Goal: Transaction & Acquisition: Book appointment/travel/reservation

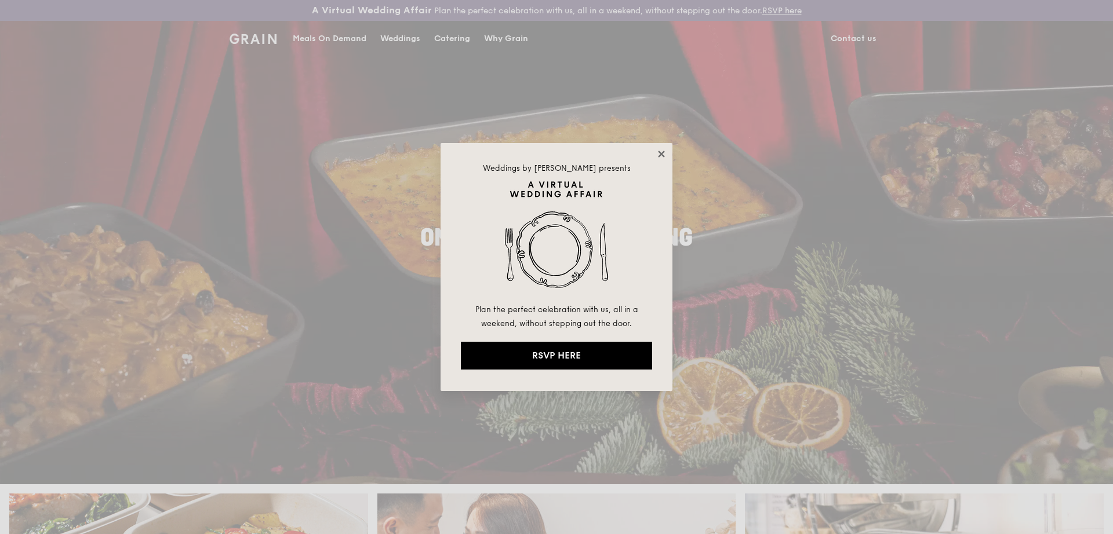
click at [664, 151] on icon at bounding box center [661, 154] width 6 height 6
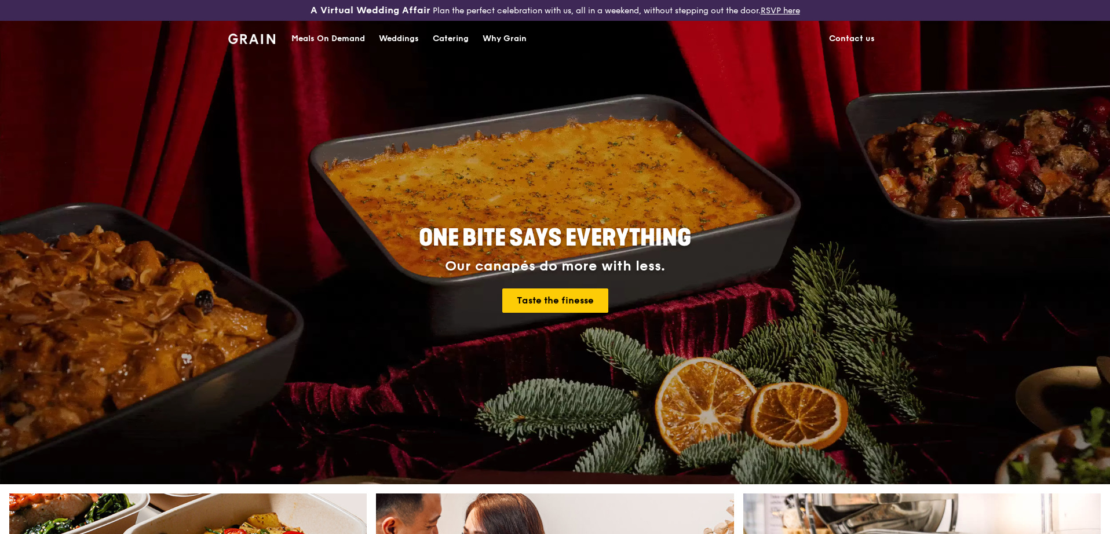
click at [443, 36] on div "Catering" at bounding box center [451, 38] width 36 height 35
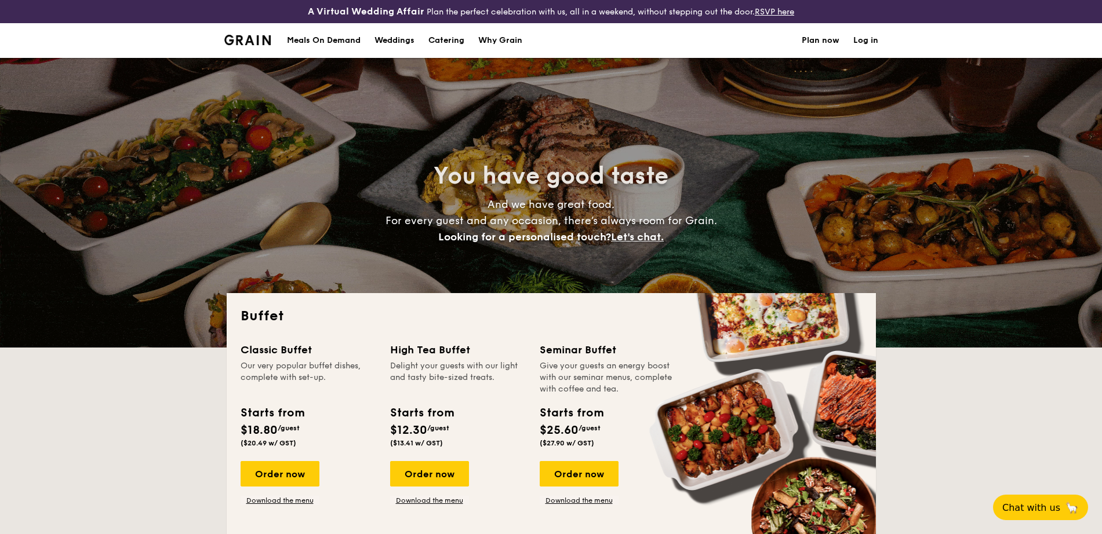
select select
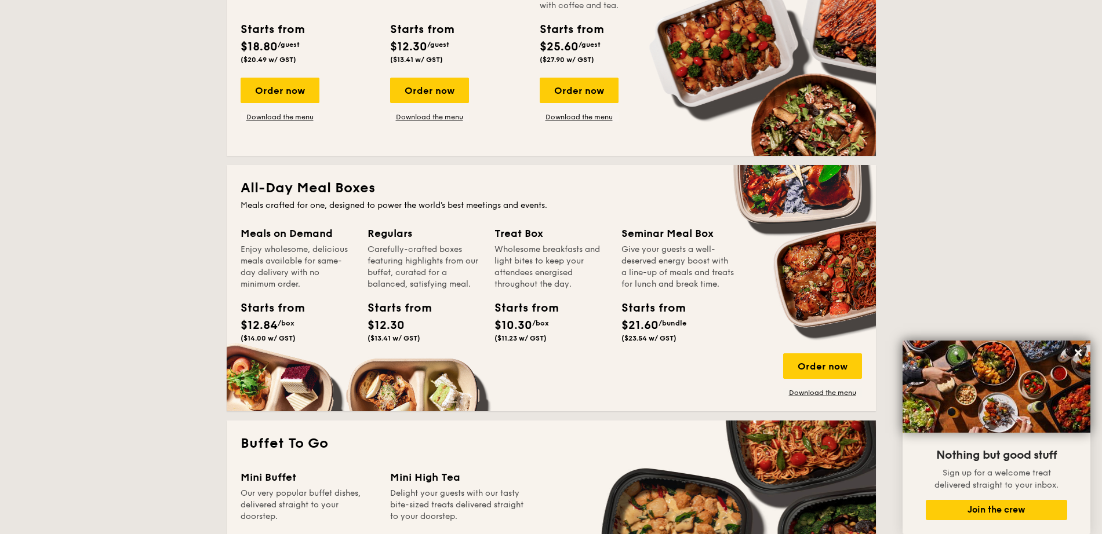
scroll to position [290, 0]
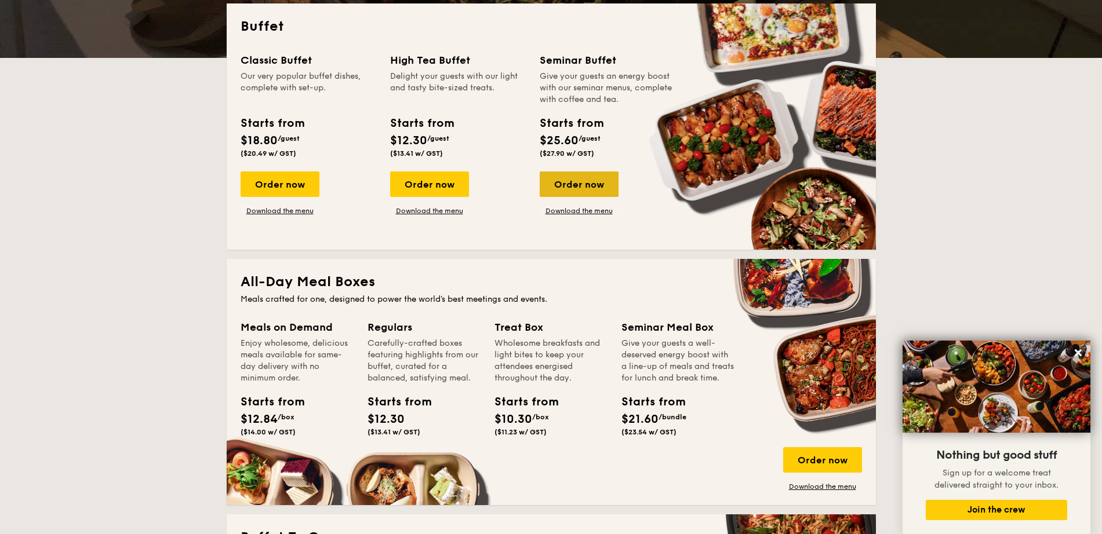
click at [571, 194] on div "Order now" at bounding box center [579, 185] width 79 height 26
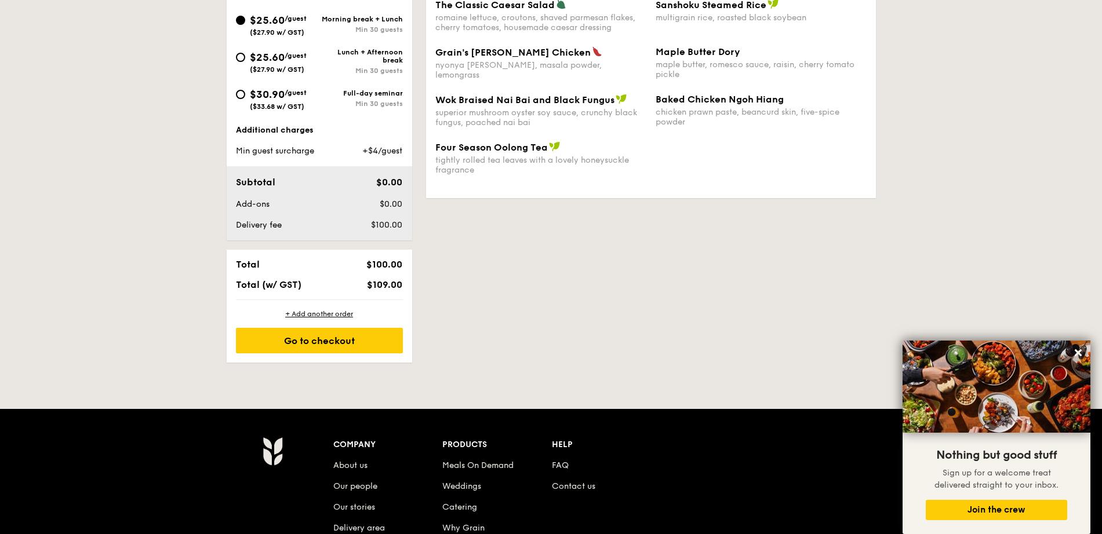
scroll to position [290, 0]
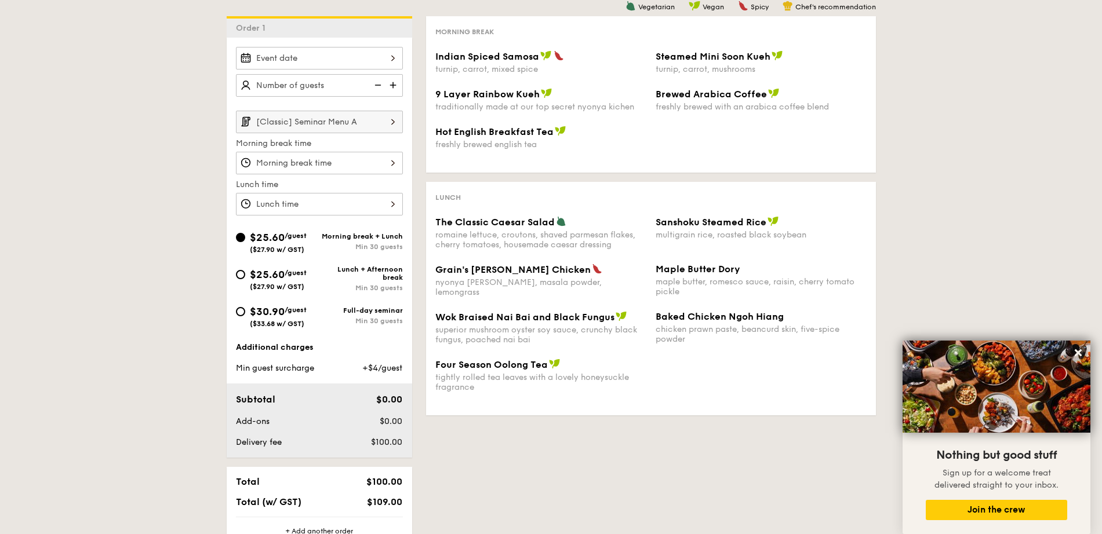
click at [318, 270] on div "$25.60 /guest ($27.90 w/ GST)" at bounding box center [277, 279] width 83 height 24
click at [245, 270] on input "$25.60 /guest ($27.90 w/ GST) Lunch + Afternoon break Min 30 guests" at bounding box center [240, 274] width 9 height 9
radio input "true"
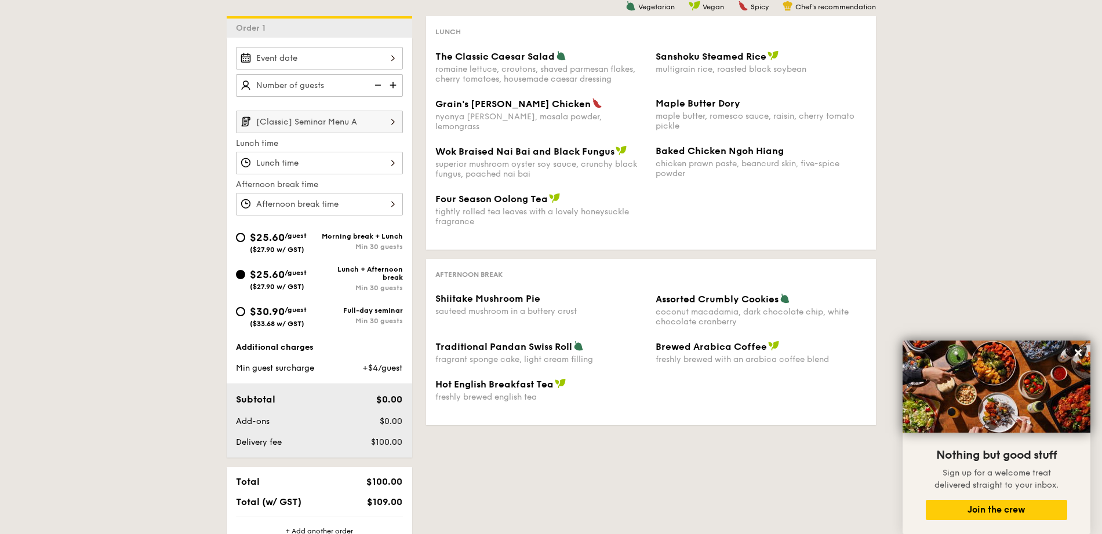
select select
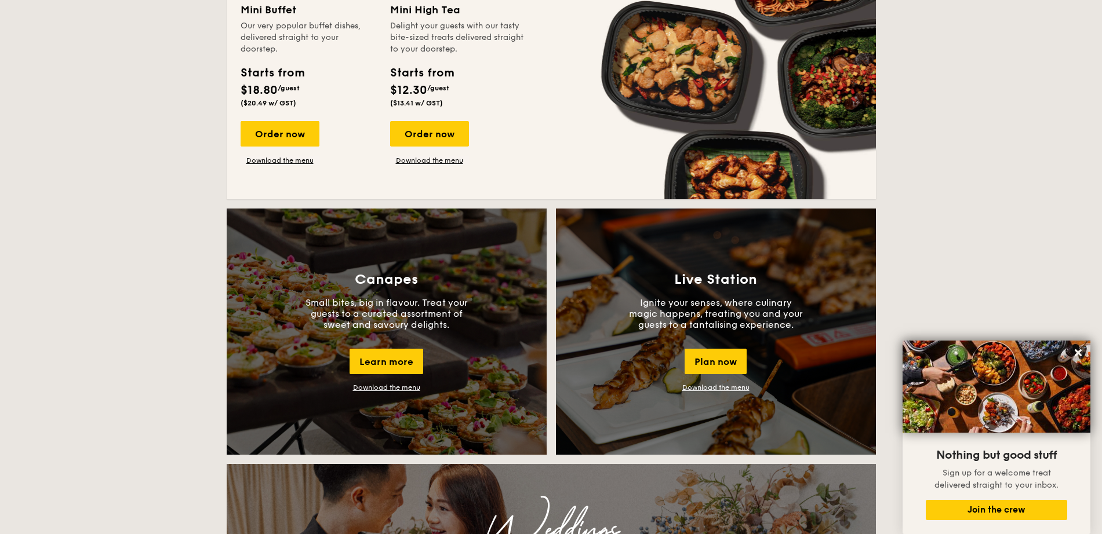
scroll to position [965, 0]
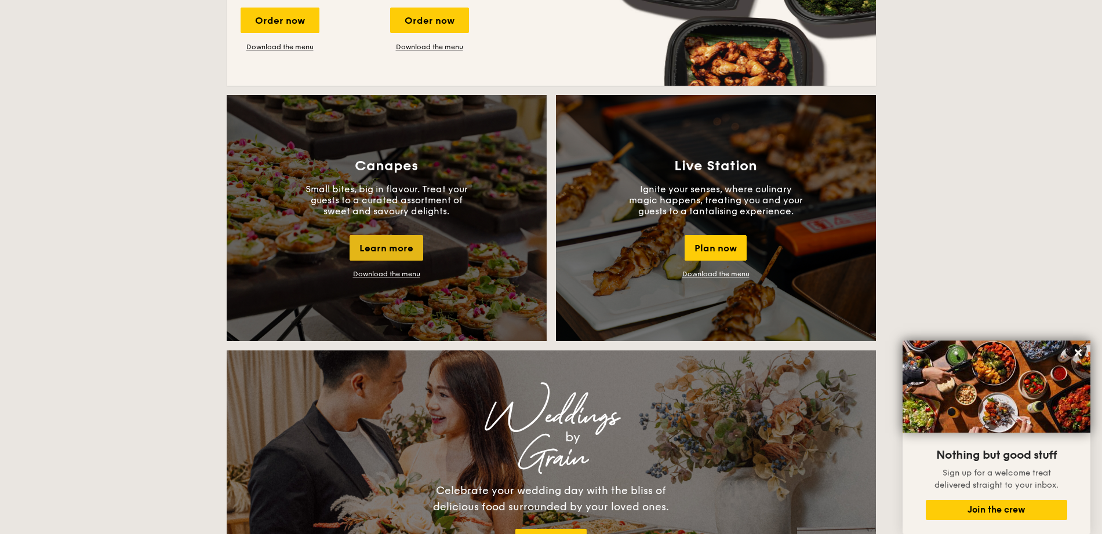
click at [400, 239] on div "Learn more" at bounding box center [386, 248] width 74 height 26
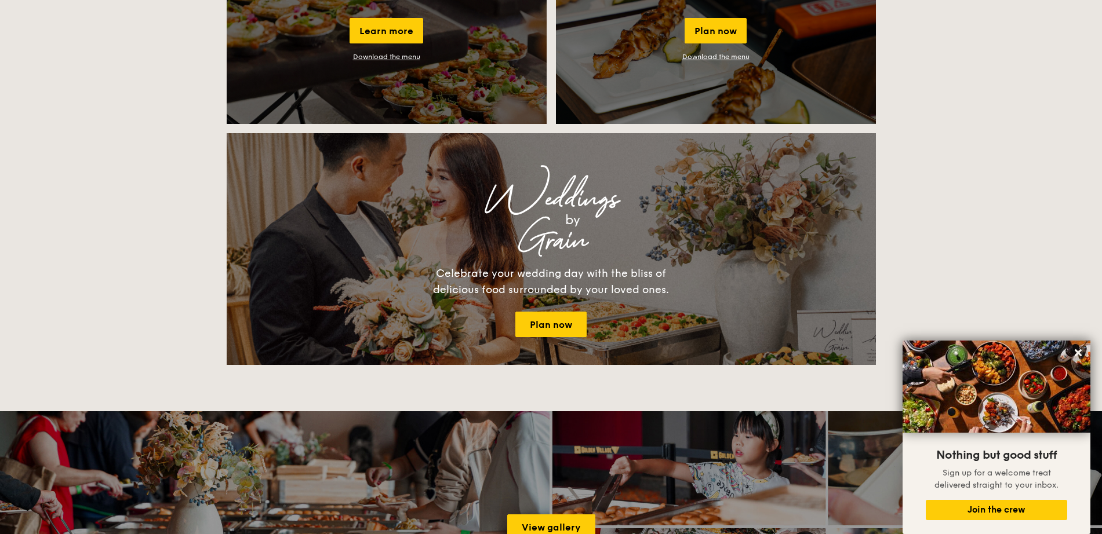
scroll to position [893, 0]
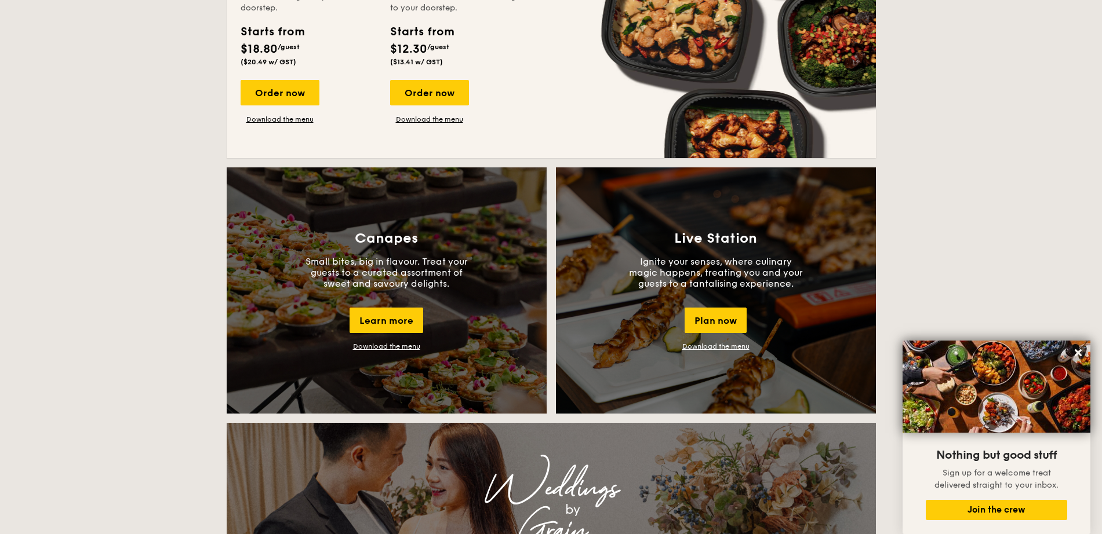
click at [722, 343] on link "Download the menu" at bounding box center [715, 347] width 67 height 8
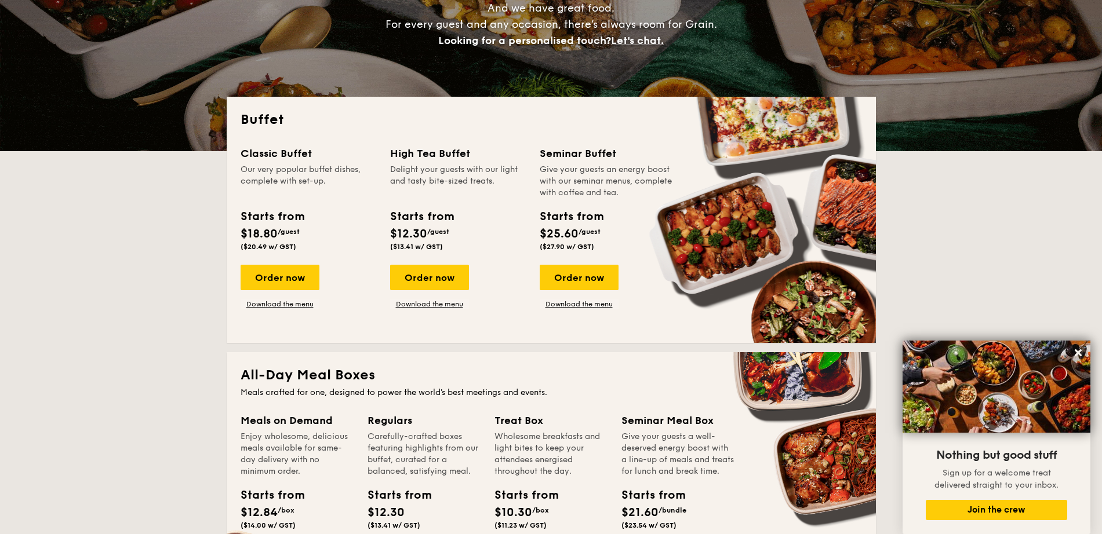
scroll to position [290, 0]
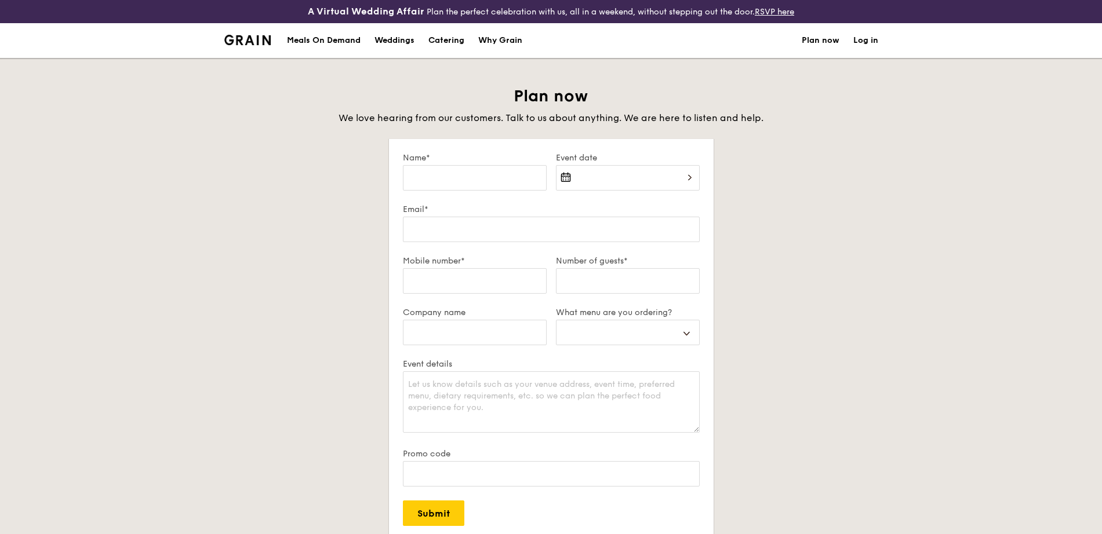
select select
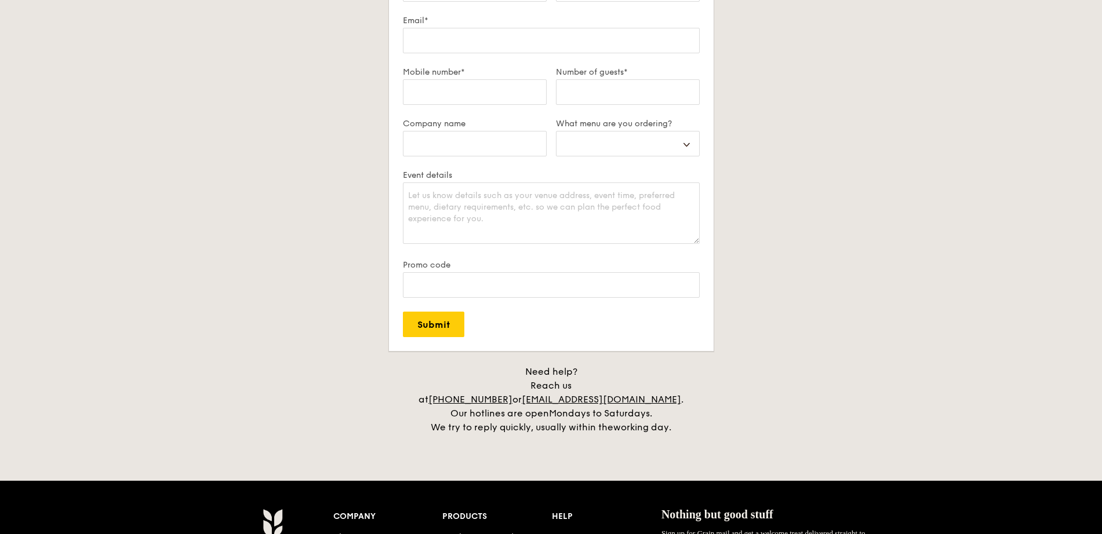
scroll to position [362, 0]
